Goal: Navigation & Orientation: Find specific page/section

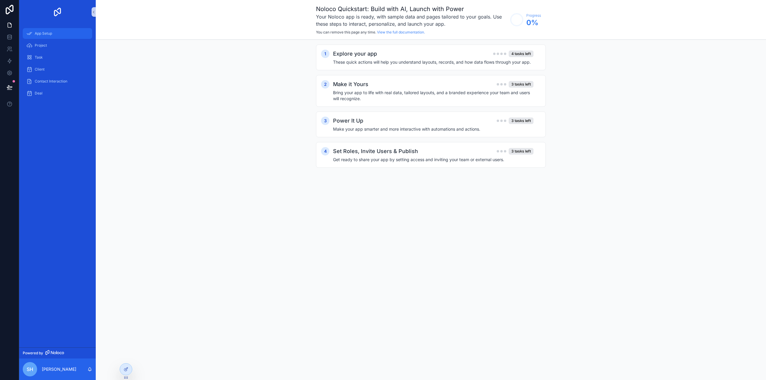
click at [52, 33] on span "App Setup" at bounding box center [43, 33] width 17 height 5
click at [13, 38] on link at bounding box center [9, 37] width 19 height 12
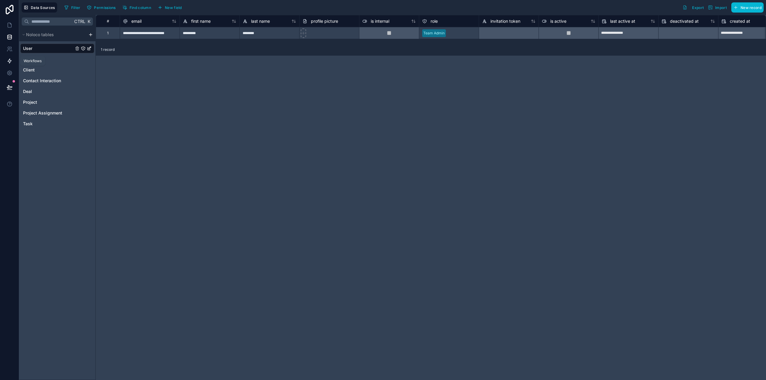
click at [9, 61] on icon at bounding box center [10, 61] width 6 height 6
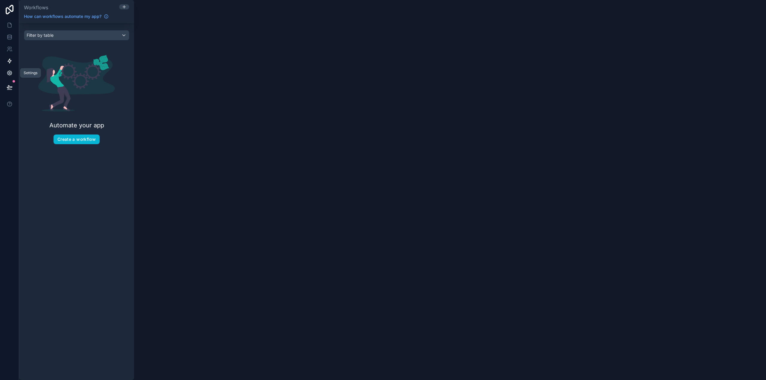
click at [8, 72] on icon at bounding box center [9, 73] width 4 height 4
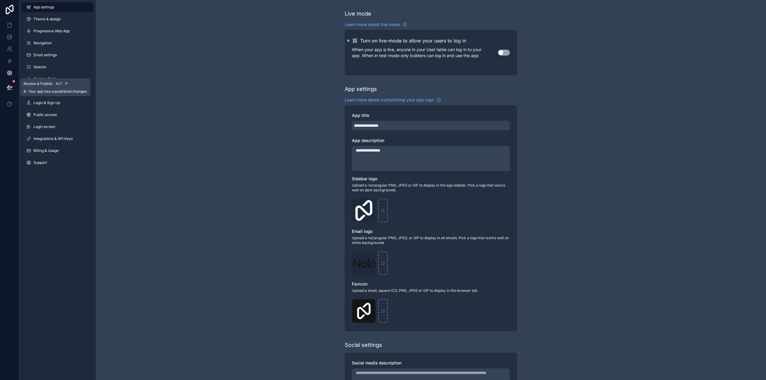
click at [11, 88] on icon at bounding box center [9, 87] width 5 height 3
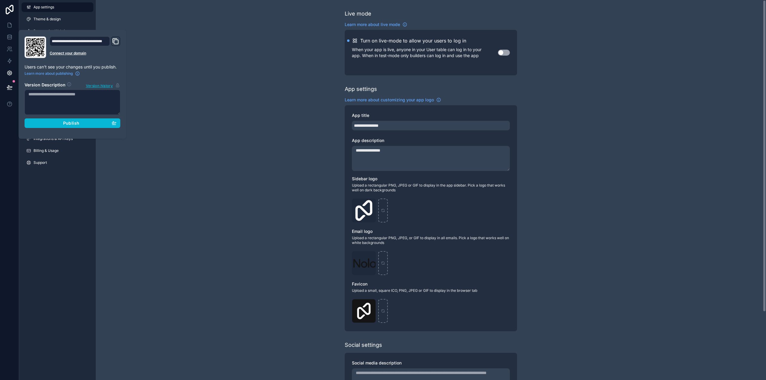
click at [164, 48] on div "**********" at bounding box center [431, 231] width 671 height 463
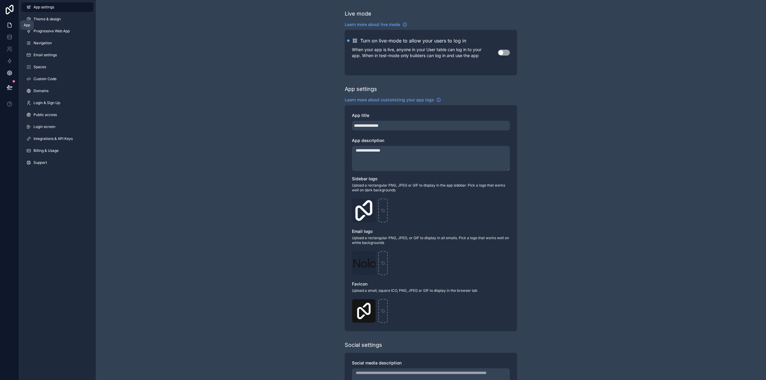
click at [10, 25] on icon at bounding box center [10, 25] width 6 height 6
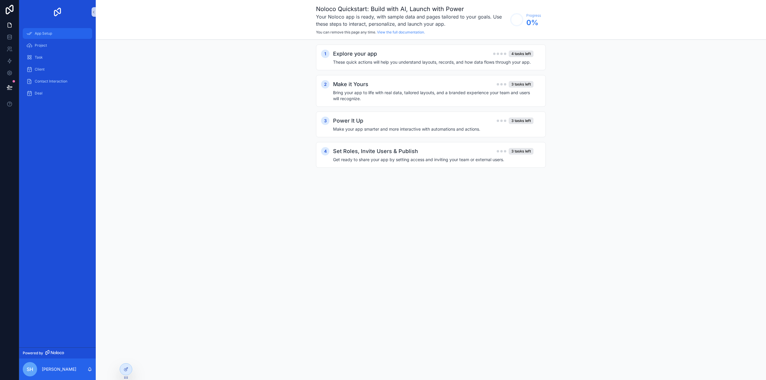
click at [41, 35] on span "App Setup" at bounding box center [43, 33] width 17 height 5
click at [41, 46] on span "Project" at bounding box center [41, 45] width 12 height 5
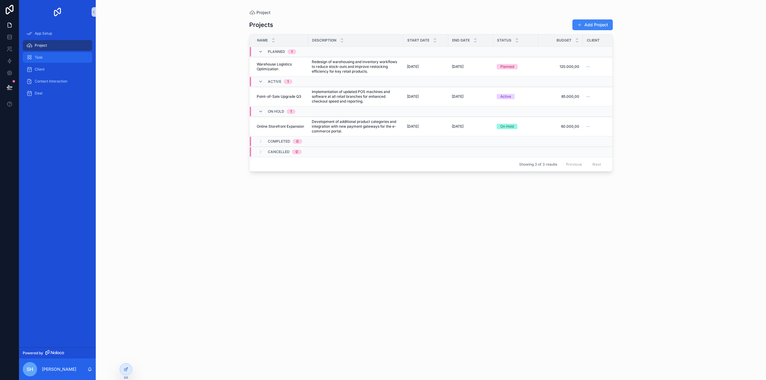
click at [42, 60] on span "Task" at bounding box center [39, 57] width 8 height 5
